Goal: Information Seeking & Learning: Check status

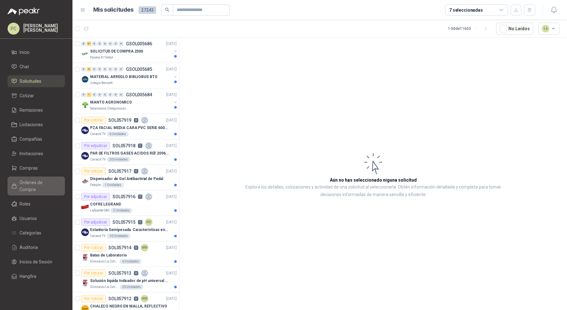
click at [37, 184] on span "Órdenes de Compra" at bounding box center [39, 186] width 39 height 14
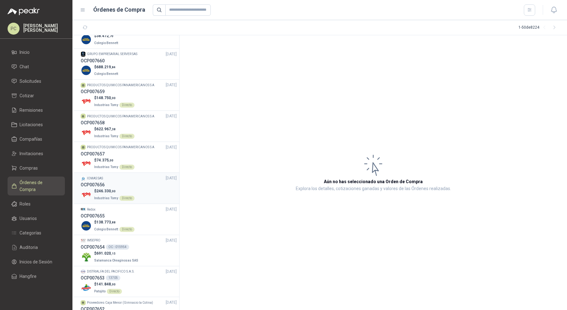
scroll to position [26, 0]
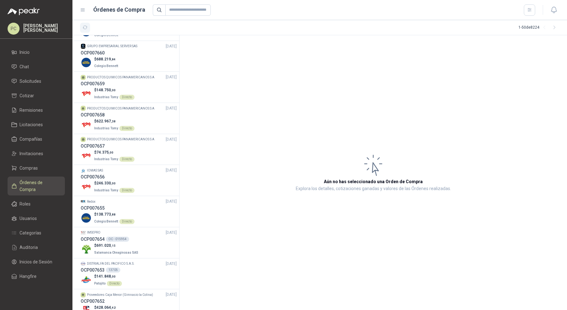
click at [83, 26] on icon "button" at bounding box center [85, 27] width 5 height 3
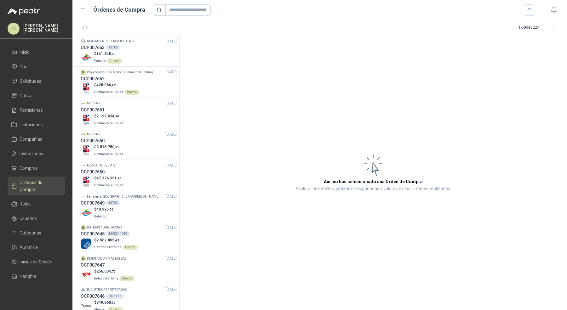
scroll to position [262, 0]
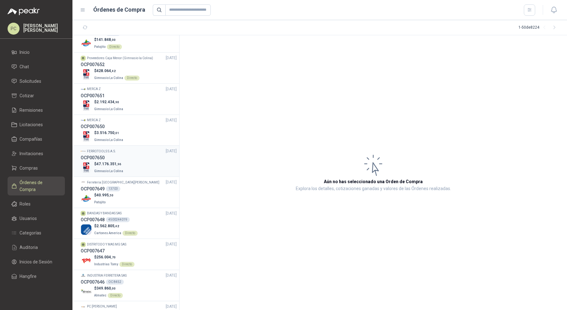
click at [122, 174] on li "FERROTOOLS S.A.S. [DATE] OCP007650 $ 47.176.351 ,96 Gimnasio La [MEDICAL_DATA]" at bounding box center [125, 161] width 107 height 31
click at [129, 159] on div "OCP007650" at bounding box center [129, 157] width 96 height 7
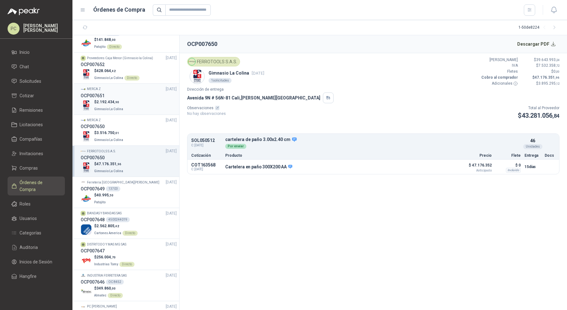
click at [146, 104] on div "$ 2.192.434 ,90 Gimnasio La Colina" at bounding box center [129, 105] width 96 height 13
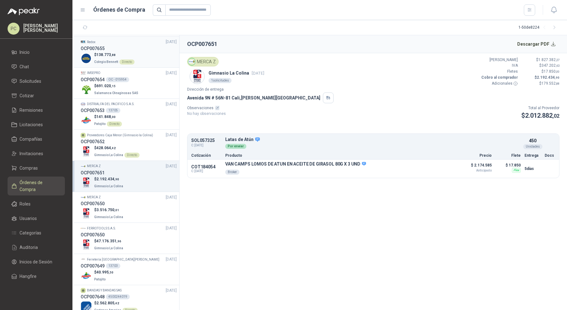
scroll to position [185, 0]
click at [105, 210] on span "3.516.750 ,01" at bounding box center [107, 210] width 23 height 4
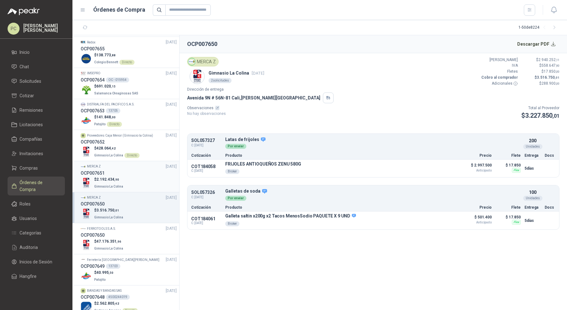
click at [150, 177] on div "$ 2.192.434 ,90 Gimnasio La Colina" at bounding box center [129, 183] width 96 height 13
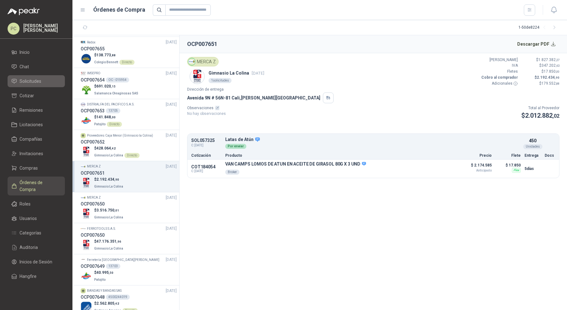
click at [44, 78] on li "Solicitudes" at bounding box center [36, 81] width 50 height 7
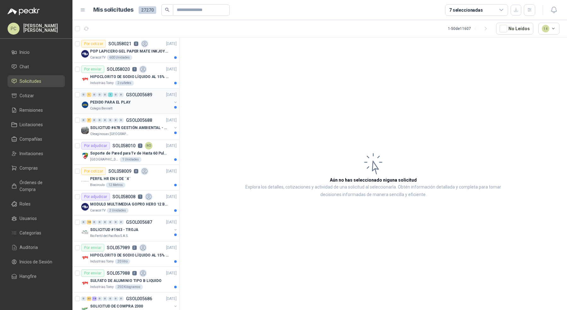
click at [149, 89] on div "0 1 0 0 0 1 0 0 GSOL005689 [DATE] PEDIDO PARA EL PLAY Colegio [PERSON_NAME]" at bounding box center [125, 102] width 107 height 26
click at [151, 75] on p "HIPOCLORITO DE SODIO LÍQUIDO AL 15% CONT NETO 20L" at bounding box center [129, 77] width 78 height 6
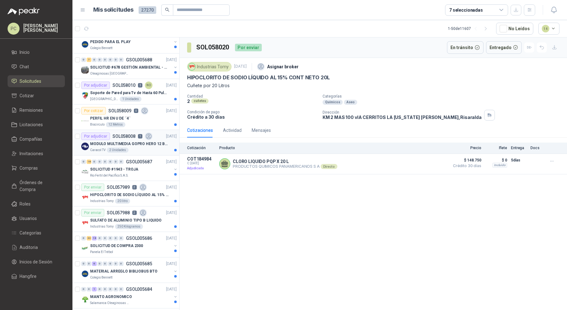
scroll to position [116, 0]
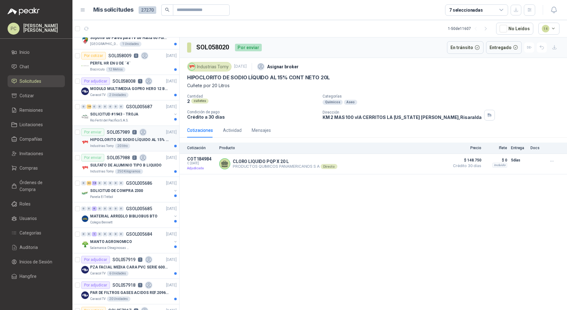
click at [151, 136] on div "HIPOCLORITO DE SODIO LÍQUIDO AL 15% CONT NETO 20L" at bounding box center [133, 140] width 87 height 8
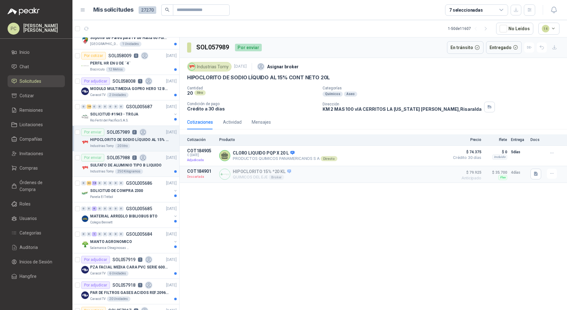
click at [155, 163] on p "SULFATO DE ALUMINIO TIPO B LIQUIDO" at bounding box center [126, 166] width 72 height 6
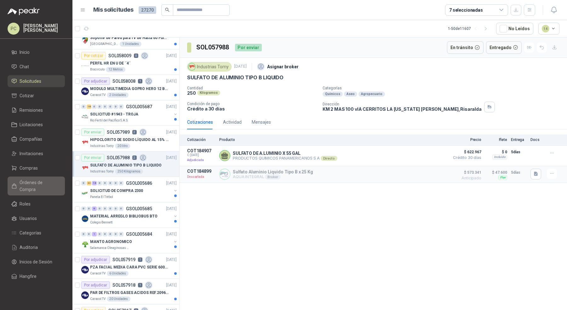
click at [49, 179] on span "Órdenes de Compra" at bounding box center [39, 186] width 39 height 14
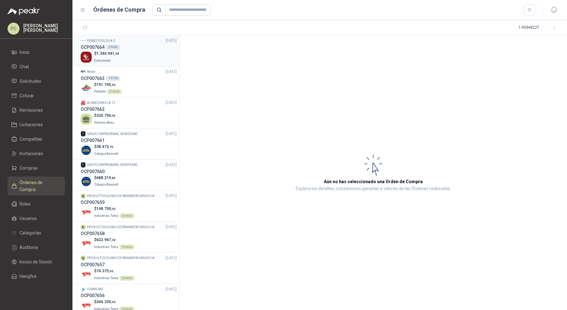
click at [131, 61] on div "$ 1.340.941 ,98 Estrumetal" at bounding box center [129, 57] width 96 height 13
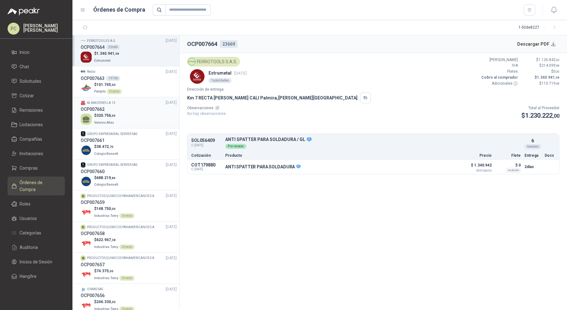
click at [119, 117] on div "$ 320.756 ,04 Valores Atlas" at bounding box center [129, 119] width 96 height 13
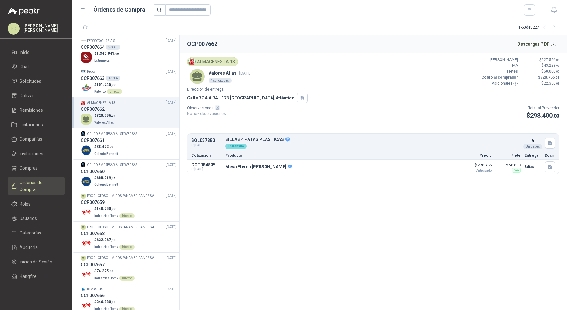
click at [207, 141] on p "SOL057880" at bounding box center [206, 140] width 30 height 5
click at [133, 50] on div "OCP007664 23669" at bounding box center [129, 47] width 96 height 7
